Goal: Entertainment & Leisure: Consume media (video, audio)

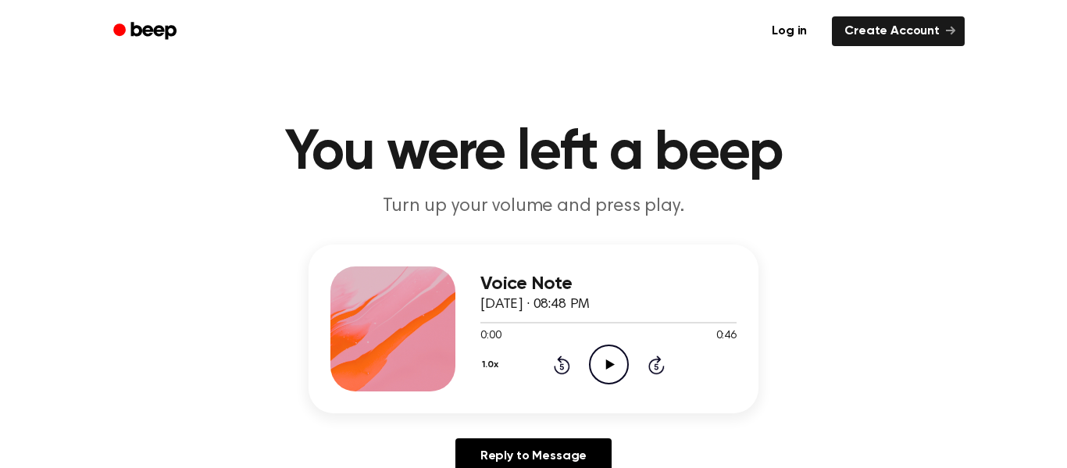
click at [602, 366] on icon "Play Audio" at bounding box center [609, 365] width 40 height 40
drag, startPoint x: 566, startPoint y: 316, endPoint x: 504, endPoint y: 320, distance: 61.9
click at [504, 320] on div at bounding box center [609, 322] width 256 height 13
drag, startPoint x: 502, startPoint y: 324, endPoint x: 469, endPoint y: 325, distance: 32.8
click at [469, 325] on div "Voice Note [DATE] · 08:48 PM 0:05 0:46 Your browser does not support the [objec…" at bounding box center [534, 329] width 450 height 169
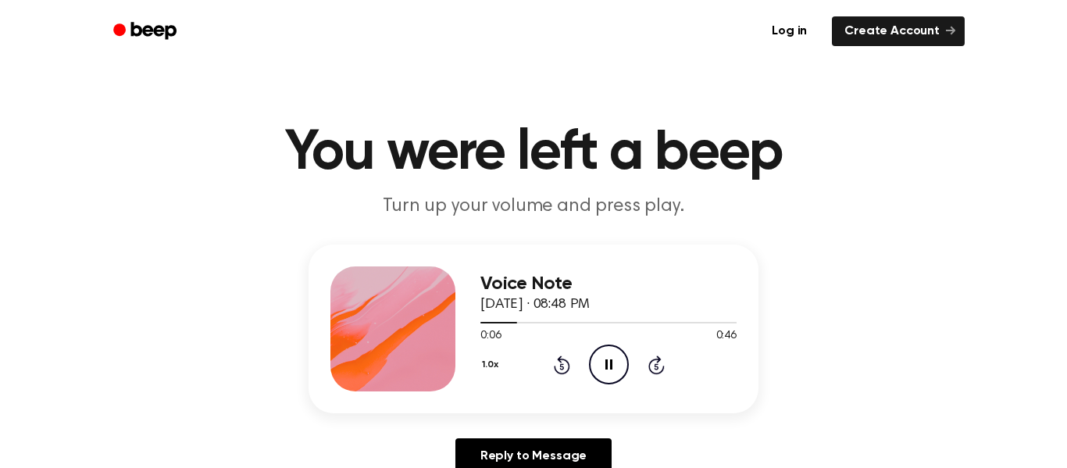
click at [479, 329] on div "Voice Note [DATE] · 08:48 PM 0:06 0:46 Your browser does not support the [objec…" at bounding box center [534, 329] width 450 height 169
click at [475, 327] on div "Voice Note [DATE] · 08:48 PM 0:07 0:46 Your browser does not support the [objec…" at bounding box center [534, 329] width 450 height 169
click at [486, 322] on div at bounding box center [504, 323] width 47 height 2
click at [603, 374] on icon "Pause Audio" at bounding box center [609, 365] width 40 height 40
drag, startPoint x: 493, startPoint y: 325, endPoint x: 476, endPoint y: 327, distance: 17.3
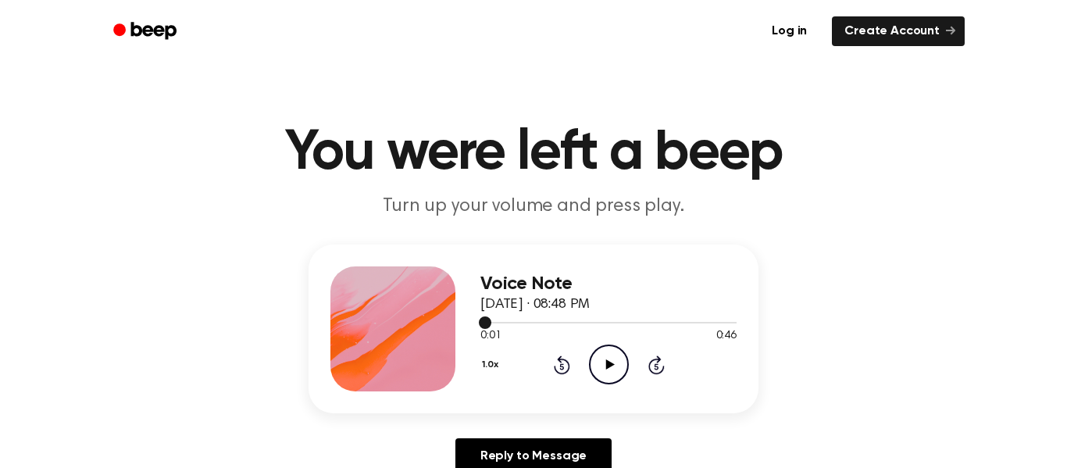
click at [476, 327] on div "Voice Note [DATE] · 08:48 PM 0:01 0:46 Your browser does not support the [objec…" at bounding box center [534, 329] width 450 height 169
drag, startPoint x: 488, startPoint y: 325, endPoint x: 474, endPoint y: 327, distance: 15.0
click at [474, 327] on div "Voice Note [DATE] · 08:48 PM 0:01 0:46 Your browser does not support the [objec…" at bounding box center [534, 329] width 450 height 169
click at [490, 327] on div at bounding box center [609, 322] width 256 height 13
drag, startPoint x: 483, startPoint y: 327, endPoint x: 464, endPoint y: 333, distance: 19.8
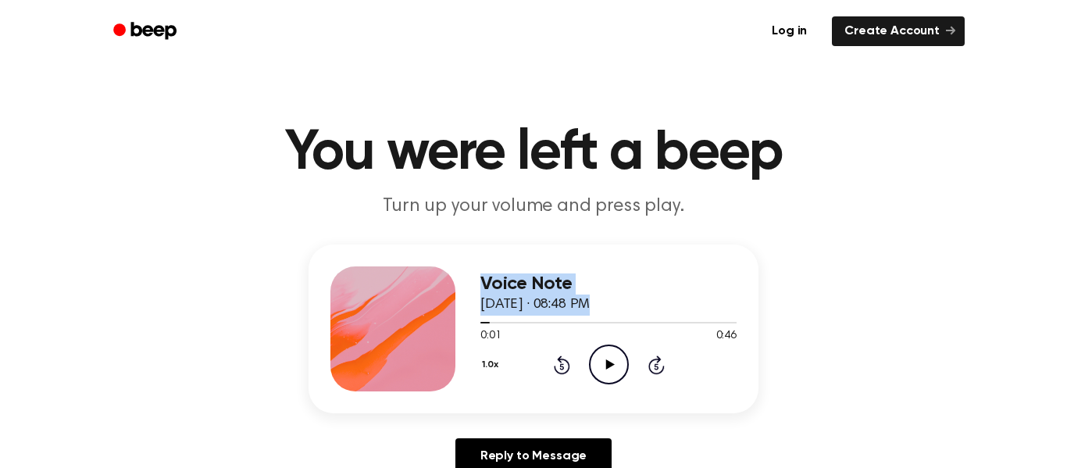
click at [464, 333] on div "Voice Note [DATE] · 08:48 PM 0:01 0:46 Your browser does not support the [objec…" at bounding box center [534, 329] width 450 height 169
click at [601, 366] on icon "Play Audio" at bounding box center [609, 365] width 40 height 40
click at [601, 366] on icon "Pause Audio" at bounding box center [609, 365] width 40 height 40
click at [606, 359] on icon "Play Audio" at bounding box center [609, 365] width 40 height 40
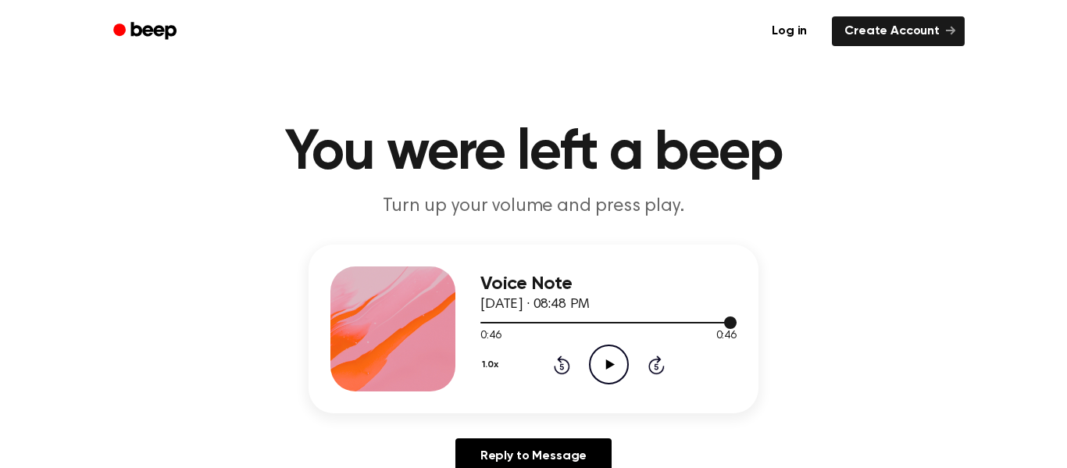
click at [498, 316] on div at bounding box center [609, 322] width 256 height 13
click at [481, 323] on div at bounding box center [489, 323] width 17 height 2
click at [611, 372] on icon "Play Audio" at bounding box center [609, 365] width 40 height 40
click at [568, 314] on div "Voice Note [DATE] · 08:48 PM" at bounding box center [609, 294] width 256 height 42
drag, startPoint x: 568, startPoint y: 314, endPoint x: 582, endPoint y: 313, distance: 14.1
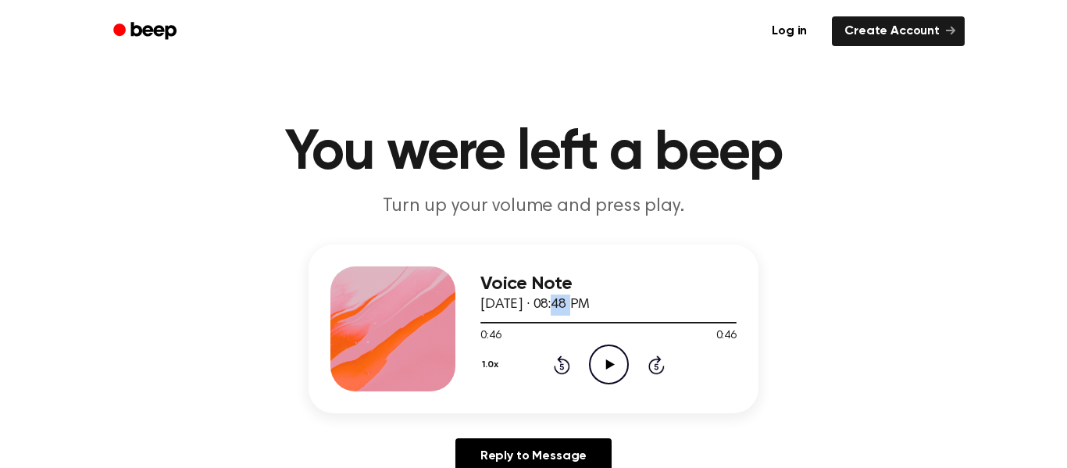
click at [582, 313] on div "Voice Note [DATE] · 08:48 PM" at bounding box center [609, 294] width 256 height 42
click at [482, 322] on div at bounding box center [609, 323] width 256 height 2
click at [613, 366] on icon "Play Audio" at bounding box center [609, 365] width 40 height 40
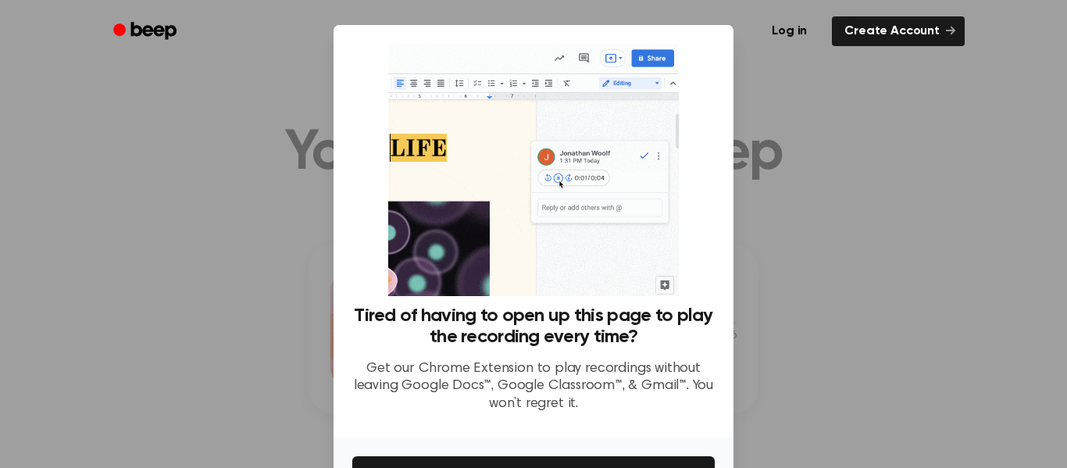
click at [791, 186] on div at bounding box center [533, 234] width 1067 height 468
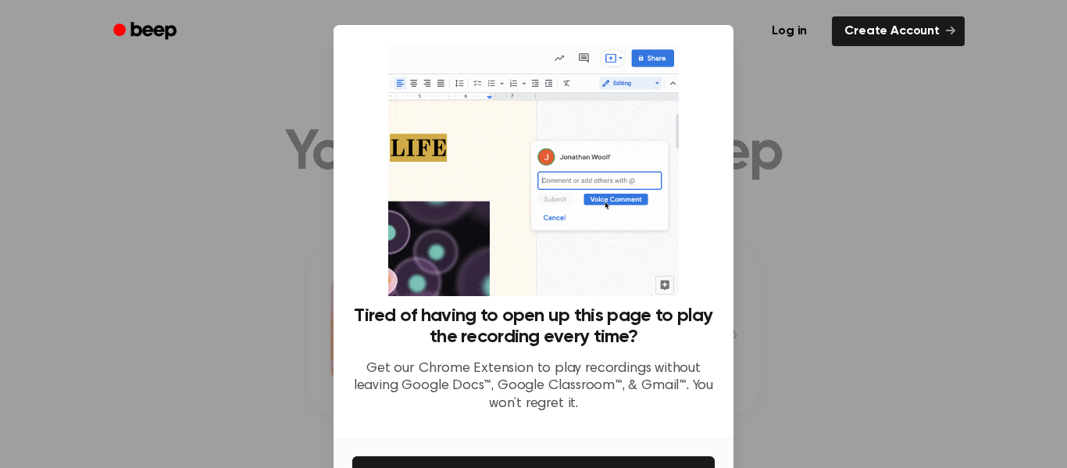
click at [240, 283] on div at bounding box center [533, 234] width 1067 height 468
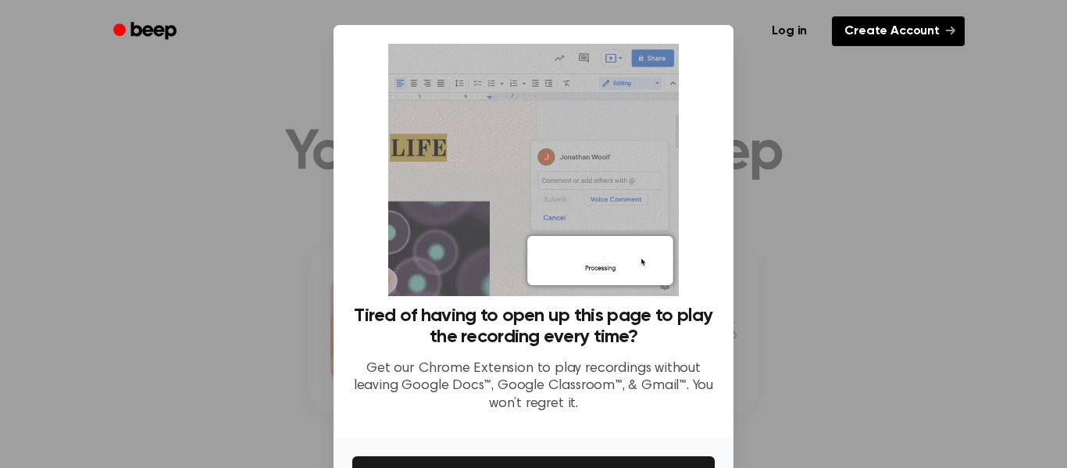
click at [923, 30] on link "Create Account" at bounding box center [898, 31] width 133 height 30
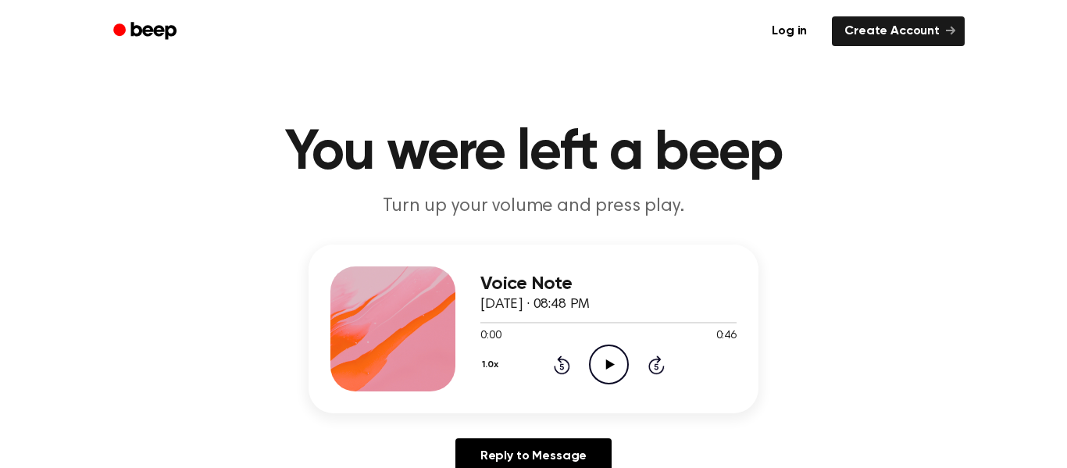
click at [616, 363] on icon "Play Audio" at bounding box center [609, 365] width 40 height 40
